Goal: Task Accomplishment & Management: Use online tool/utility

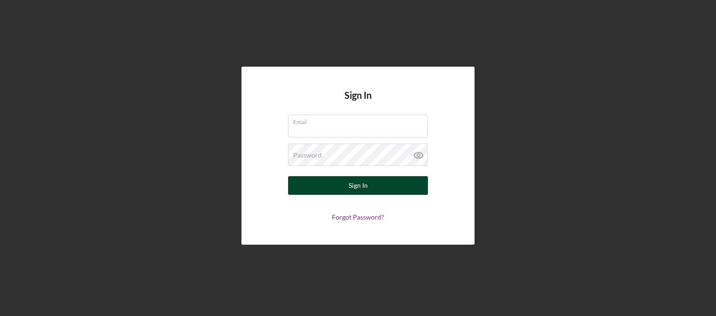
type input "[EMAIL_ADDRESS][DOMAIN_NAME]"
click at [403, 188] on button "Sign In" at bounding box center [358, 185] width 140 height 19
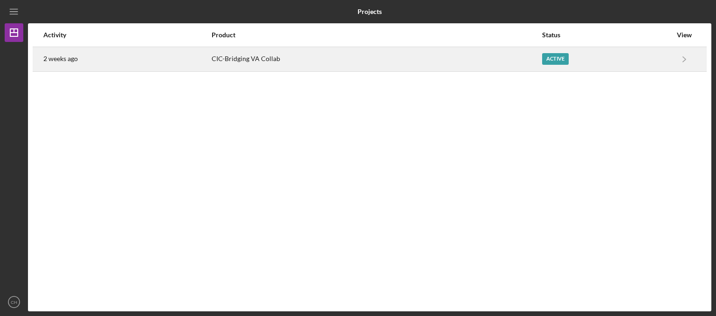
click at [158, 70] on td "2 weeks ago" at bounding box center [127, 59] width 168 height 25
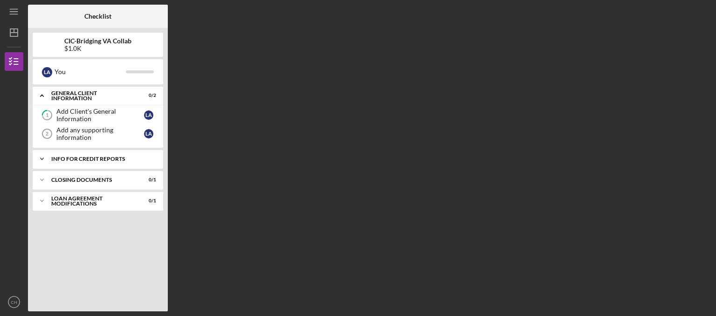
click at [91, 152] on div "Icon/Expander Info for Credit Reports 0 / 1" at bounding box center [98, 159] width 131 height 19
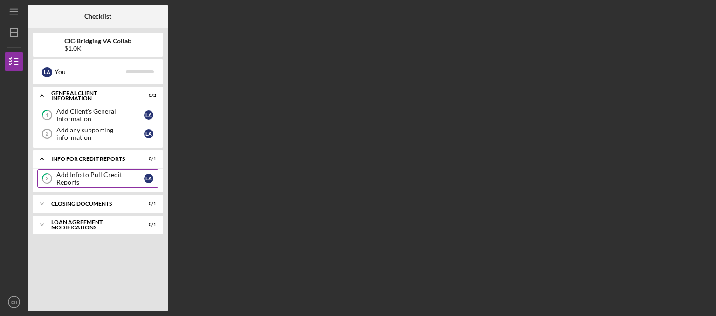
click at [99, 175] on div "Add Info to Pull Credit Reports" at bounding box center [100, 178] width 88 height 15
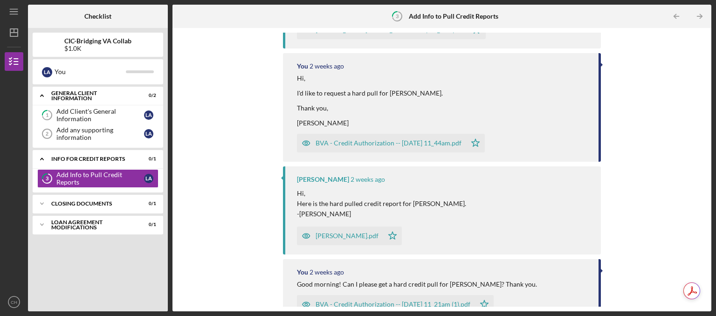
scroll to position [193, 0]
